Goal: Transaction & Acquisition: Purchase product/service

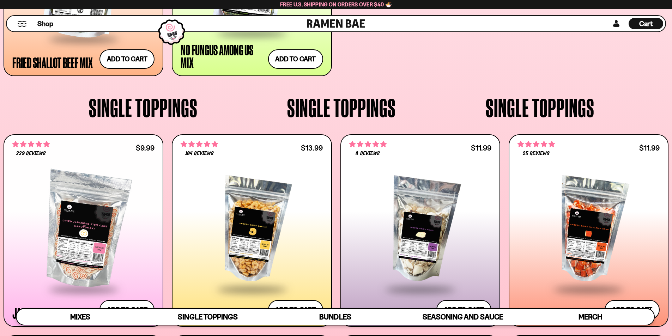
scroll to position [127, 0]
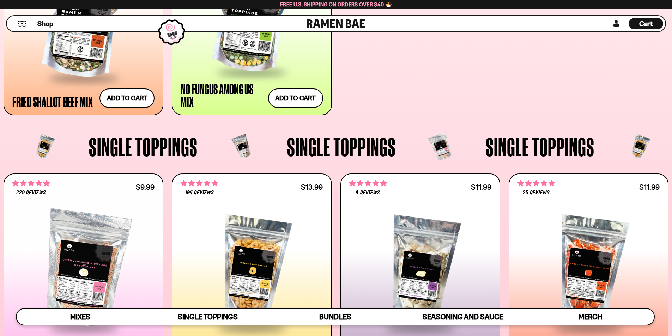
scroll to position [635, 0]
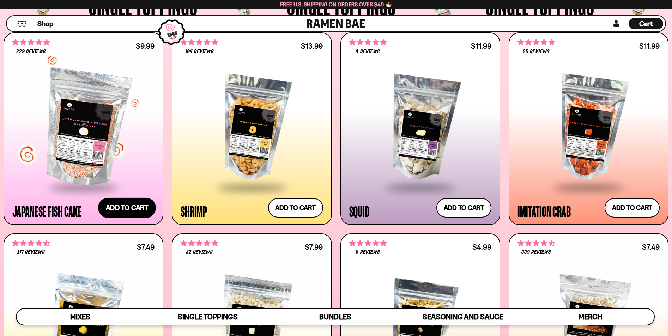
click at [124, 208] on button "Add to cart Add ― Regular price $9.99 Regular price Sale price $9.99 Unit price…" at bounding box center [127, 207] width 58 height 20
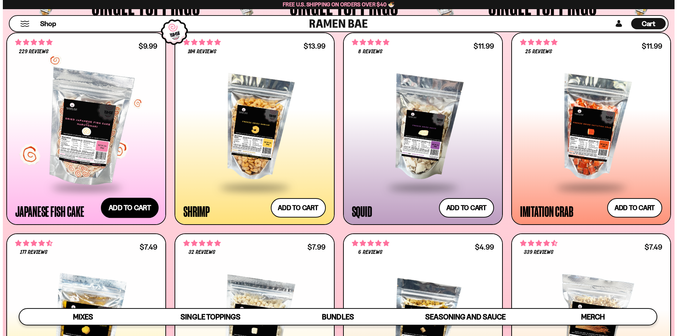
scroll to position [127, 0]
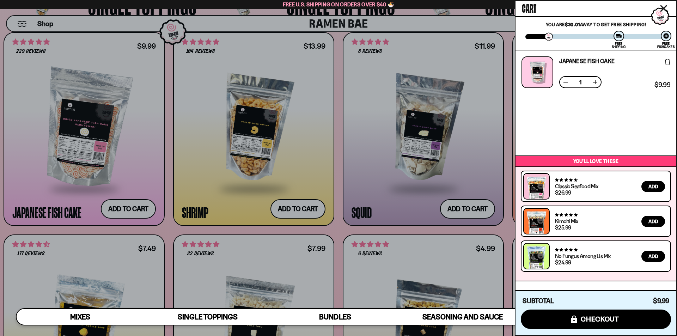
click at [298, 207] on div at bounding box center [338, 168] width 677 height 336
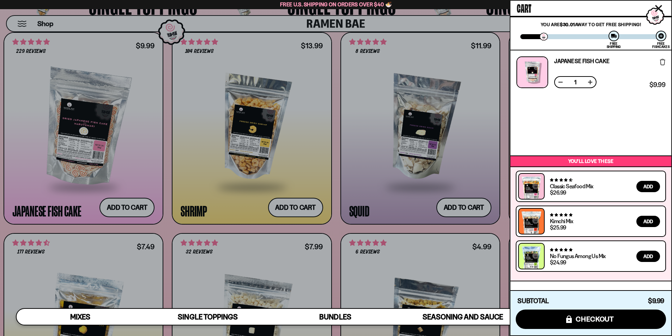
scroll to position [127, 0]
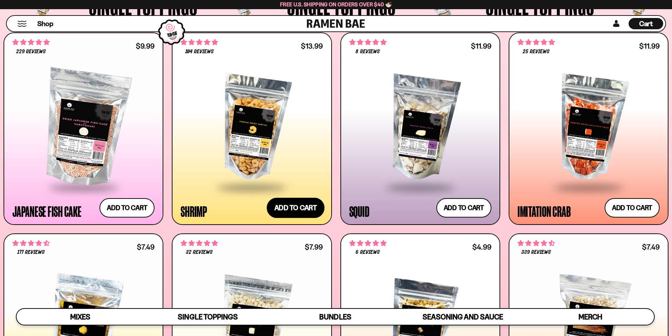
click at [300, 209] on button "Add to cart Add ― Regular price $13.99 Regular price Sale price $13.99 Unit pri…" at bounding box center [296, 207] width 58 height 20
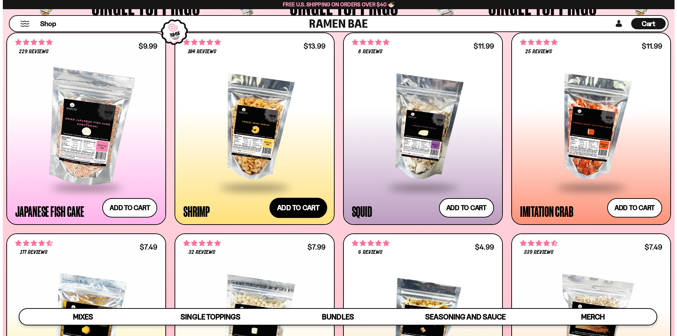
scroll to position [127, 0]
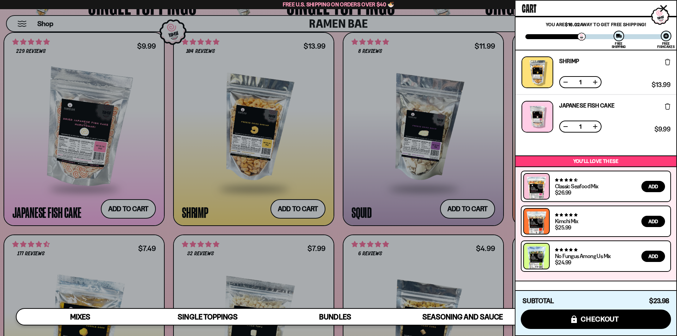
click at [465, 171] on div at bounding box center [338, 168] width 677 height 336
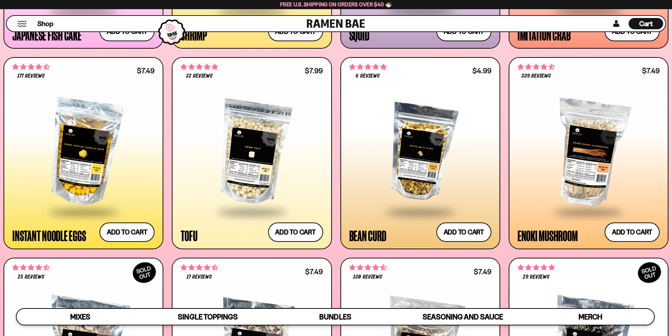
scroll to position [846, 0]
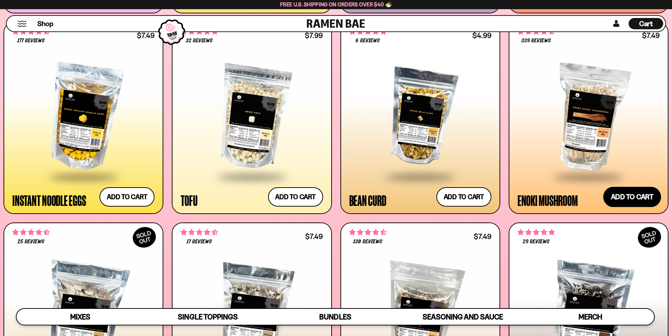
click at [631, 199] on button "Add to cart Add ― Regular price $7.49 Regular price Sale price $7.49 Unit price…" at bounding box center [632, 197] width 58 height 20
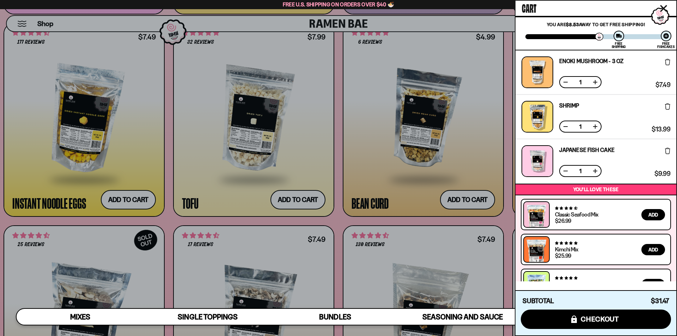
scroll to position [28, 0]
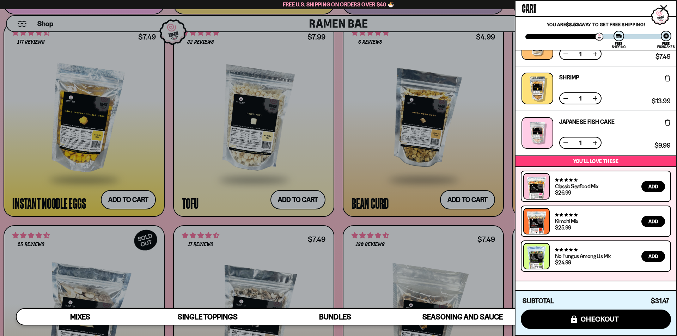
click at [348, 168] on div at bounding box center [338, 168] width 677 height 336
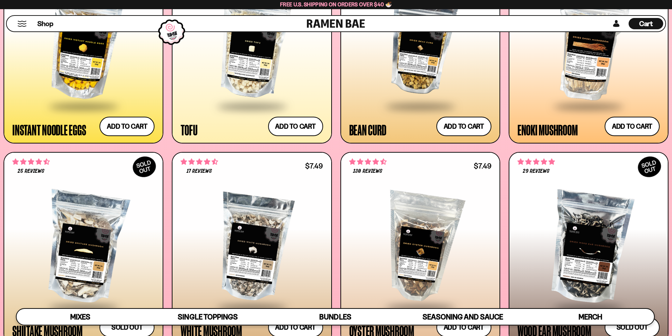
scroll to position [987, 0]
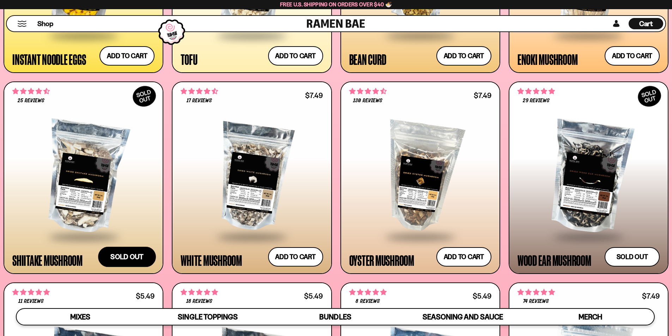
click at [128, 254] on button "Sold out" at bounding box center [127, 256] width 58 height 20
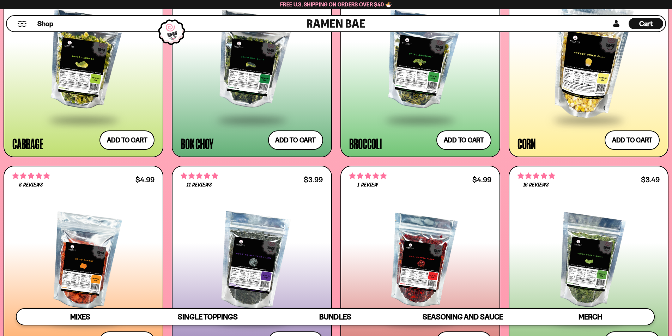
scroll to position [1375, 0]
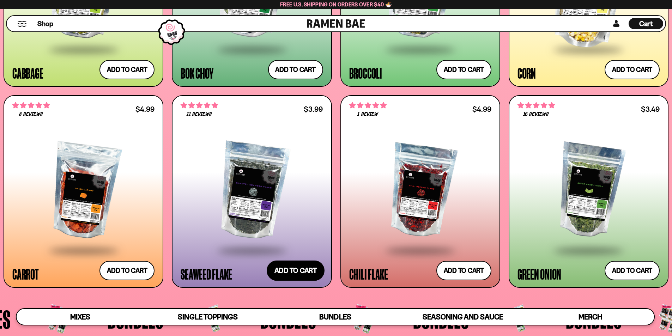
click at [297, 270] on button "Add to cart Add ― Regular price $3.99 Regular price Sale price $3.99 Unit price…" at bounding box center [296, 270] width 58 height 20
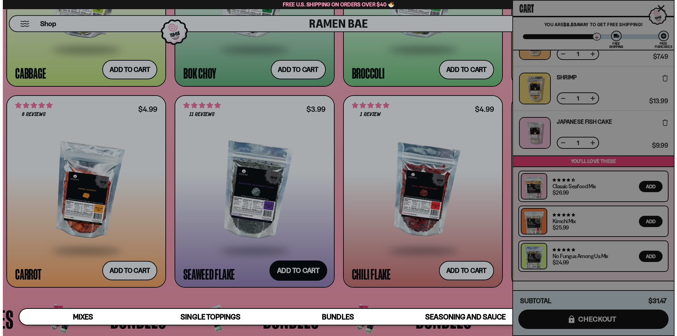
scroll to position [127, 0]
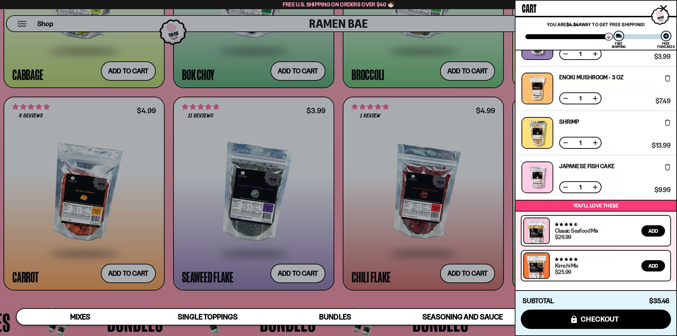
click at [480, 236] on div at bounding box center [338, 168] width 677 height 336
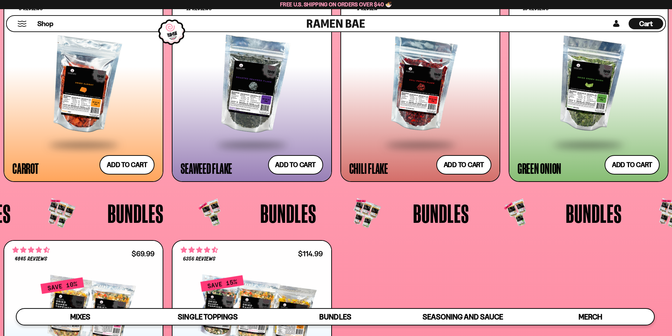
scroll to position [1446, 0]
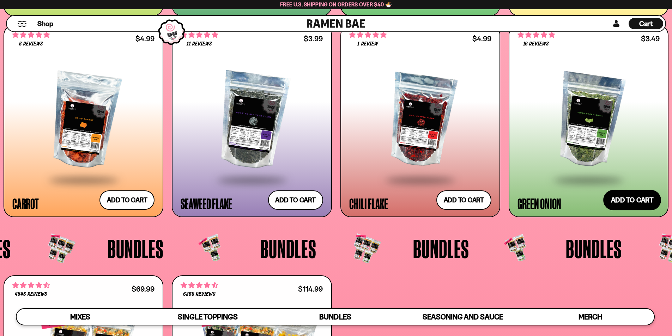
click at [625, 199] on button "Add to cart Add ― Regular price $3.49 Regular price Sale price $3.49 Unit price…" at bounding box center [632, 200] width 58 height 20
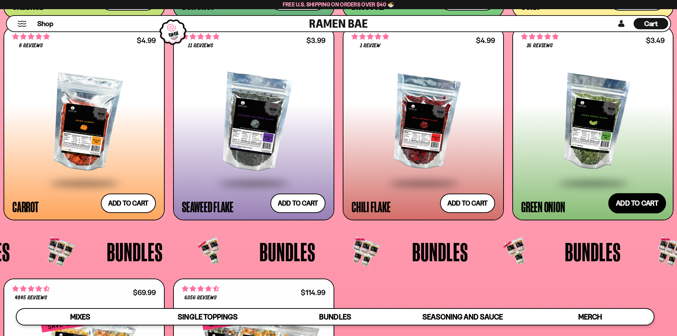
scroll to position [127, 0]
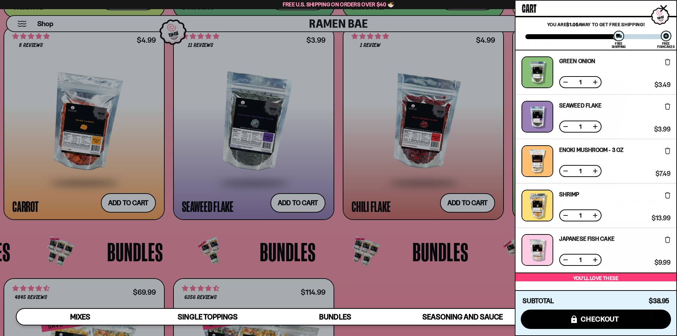
click at [477, 173] on div at bounding box center [338, 168] width 677 height 336
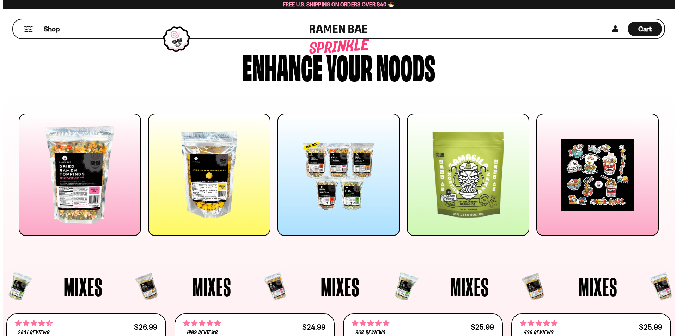
scroll to position [0, 0]
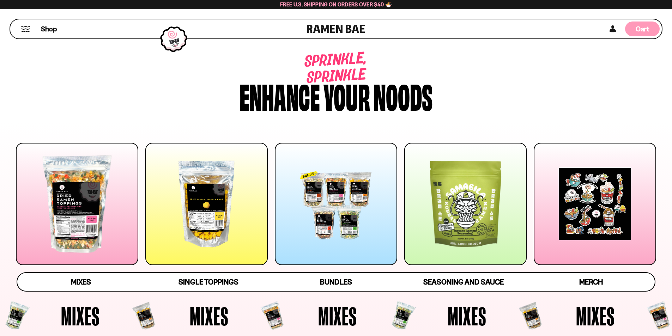
click at [644, 28] on span "Cart" at bounding box center [642, 29] width 14 height 8
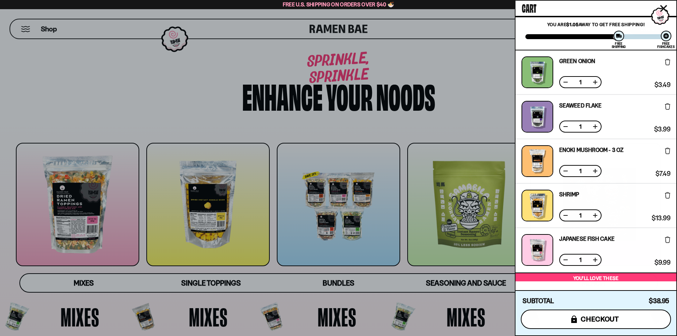
click at [610, 319] on span "checkout" at bounding box center [600, 319] width 38 height 8
